Goal: Task Accomplishment & Management: Complete application form

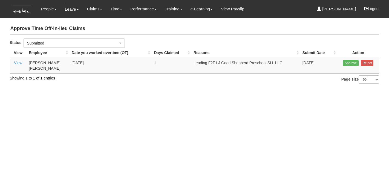
select select "50"
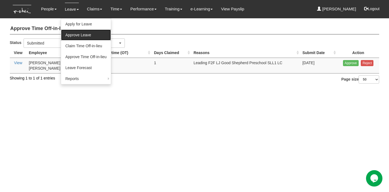
click at [72, 35] on link "Approve Leave" at bounding box center [86, 35] width 50 height 11
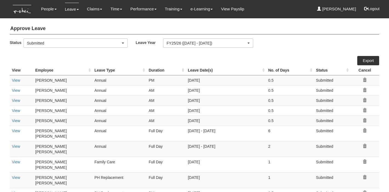
select select "50"
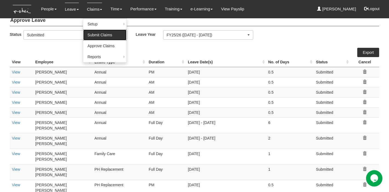
click at [97, 35] on link "Submit Claims" at bounding box center [104, 35] width 43 height 11
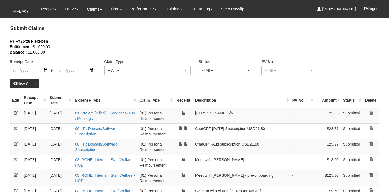
select select "50"
click at [26, 84] on link "New Claim" at bounding box center [25, 83] width 30 height 9
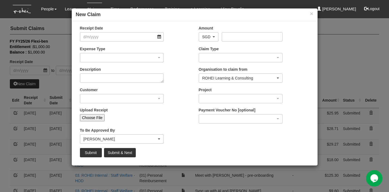
click at [87, 118] on input "Choose File" at bounding box center [92, 117] width 25 height 7
type input "C:\fakepath\Screenshot 2025-08-14 at 8.32.22 AM.png"
type input "Choose Another File"
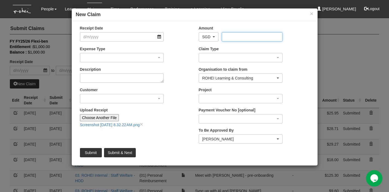
click at [233, 39] on input "Amount" at bounding box center [252, 36] width 61 height 9
type input "17.5"
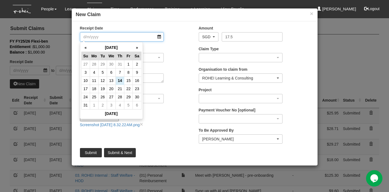
click at [143, 39] on input "Receipt Date" at bounding box center [122, 36] width 84 height 9
click at [112, 80] on td "13" at bounding box center [111, 81] width 9 height 8
type input "13/8/2025"
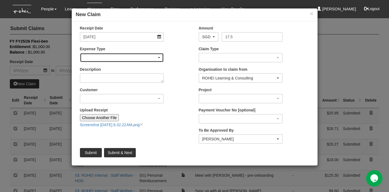
click at [143, 56] on div "button" at bounding box center [121, 57] width 83 height 9
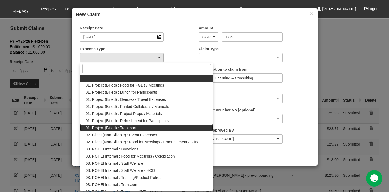
click at [128, 126] on span "01. Project (Billed) : Transport" at bounding box center [111, 127] width 51 height 5
select select "135"
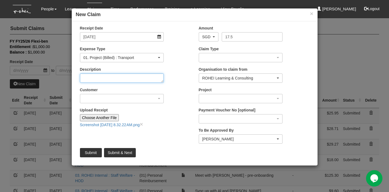
click at [134, 81] on textarea "Description" at bounding box center [122, 78] width 84 height 9
type textarea "Office to home (Observing and FA)"
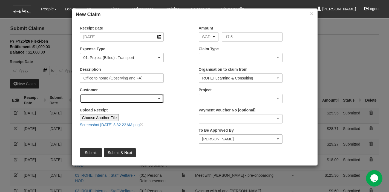
click at [159, 99] on span "button" at bounding box center [159, 98] width 2 height 1
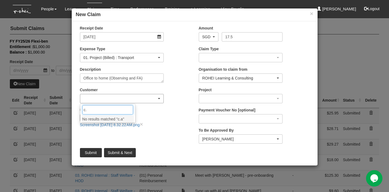
type input "c"
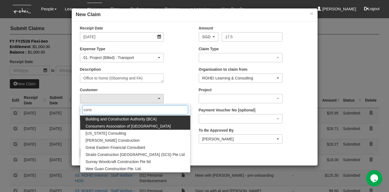
type input "cons"
click at [119, 127] on span "Consumers Association of Singapore" at bounding box center [128, 126] width 85 height 5
select select "826"
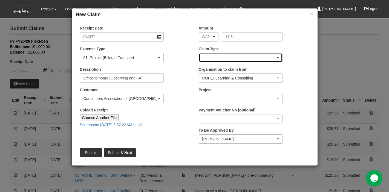
click at [247, 59] on div "button" at bounding box center [240, 57] width 83 height 9
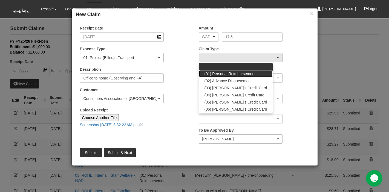
click at [237, 73] on span "(01) Personal Reimbursement" at bounding box center [230, 73] width 51 height 5
select select "14"
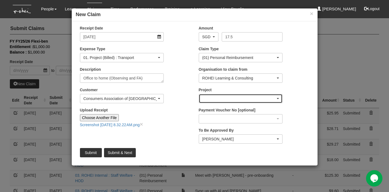
click at [237, 102] on div "button" at bounding box center [240, 98] width 83 height 9
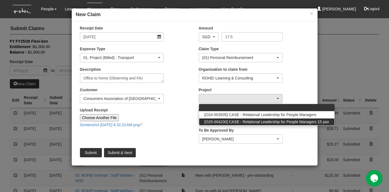
click at [254, 122] on span "[O25-004200] CASE - Relational Leadership for People Managers 15 pax" at bounding box center [267, 121] width 125 height 5
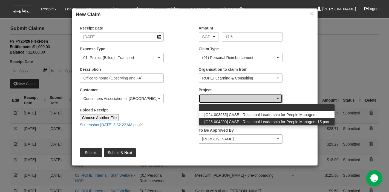
select select "2821"
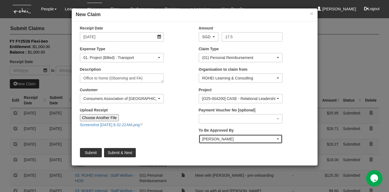
click at [256, 140] on div "Shuhui Lee" at bounding box center [239, 139] width 74 height 5
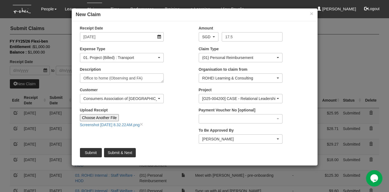
scroll to position [122, 0]
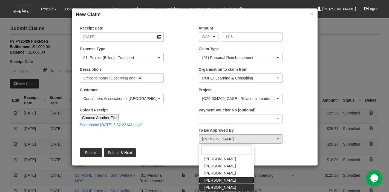
click at [227, 181] on link "Sanjiv Ashley" at bounding box center [226, 180] width 55 height 7
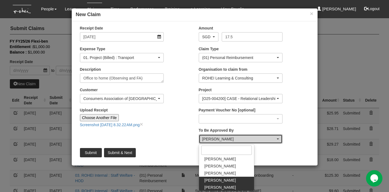
select select "5e225cdc-7ce9-465a-9503-99e8ed4cc44e"
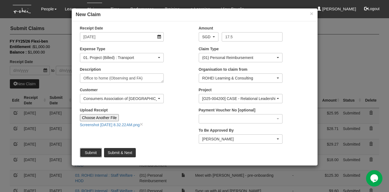
click at [93, 150] on input "Submit" at bounding box center [91, 152] width 22 height 9
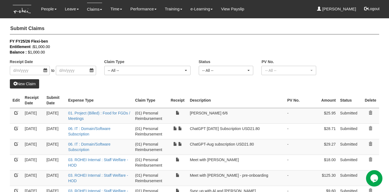
select select "50"
